Goal: Navigation & Orientation: Find specific page/section

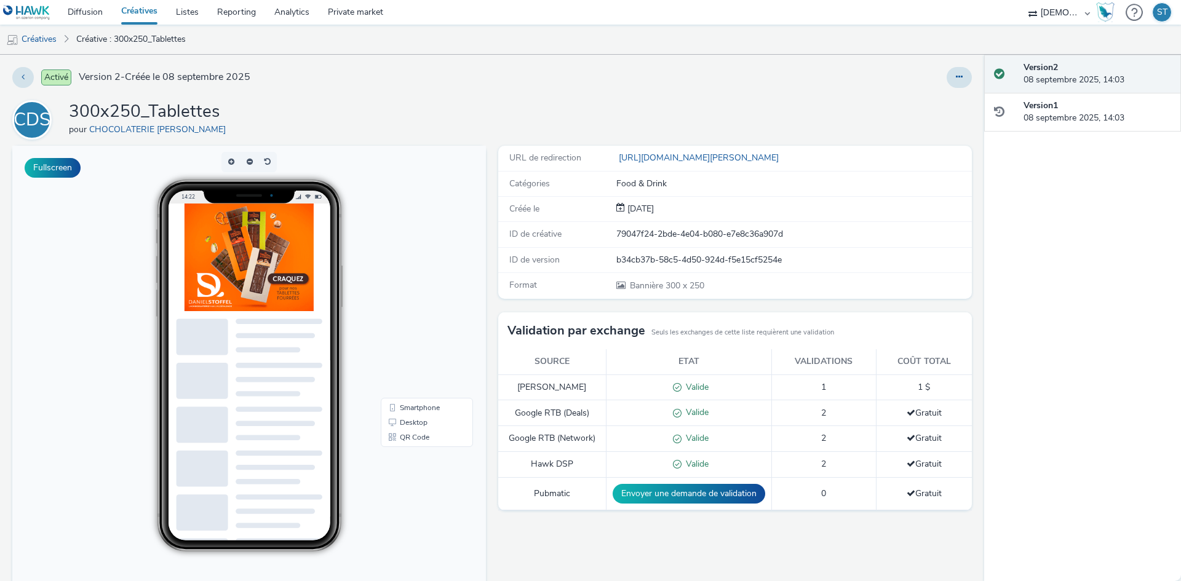
click at [675, 83] on div at bounding box center [780, 77] width 384 height 21
